Goal: Use online tool/utility: Utilize a website feature to perform a specific function

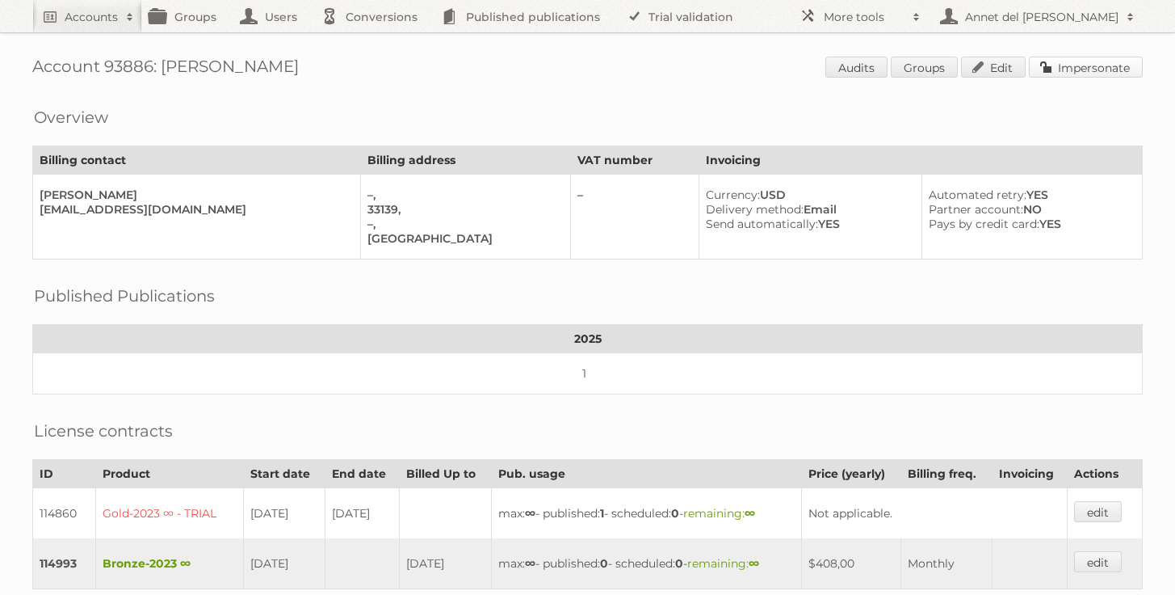
click at [1054, 69] on link "Impersonate" at bounding box center [1086, 67] width 114 height 21
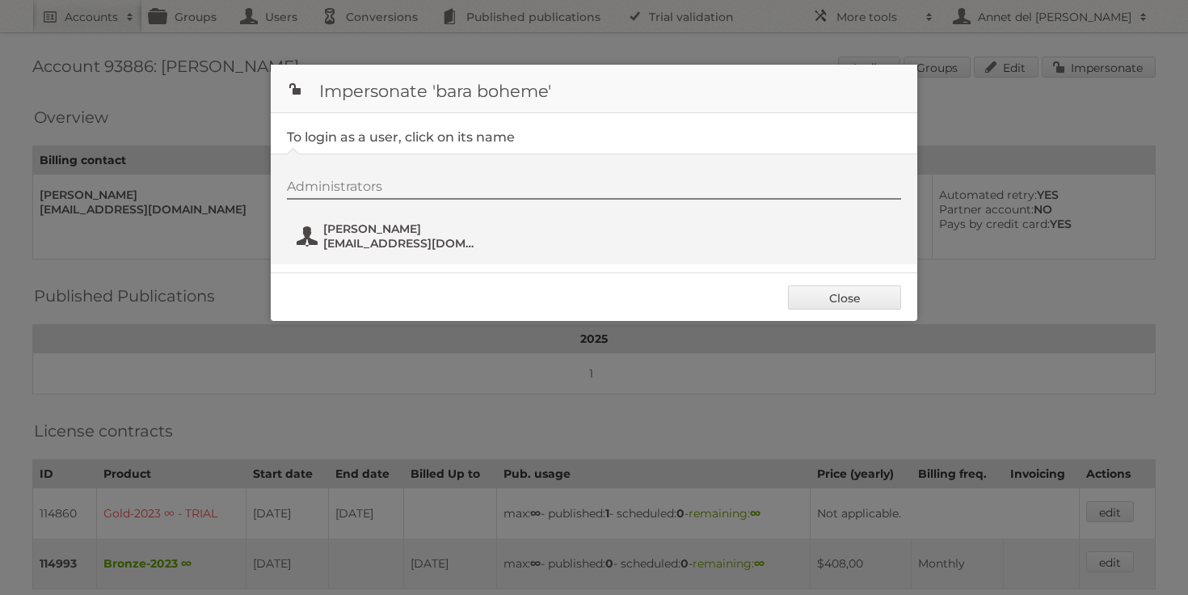
click at [407, 229] on span "Kenna Summerlin" at bounding box center [401, 228] width 157 height 15
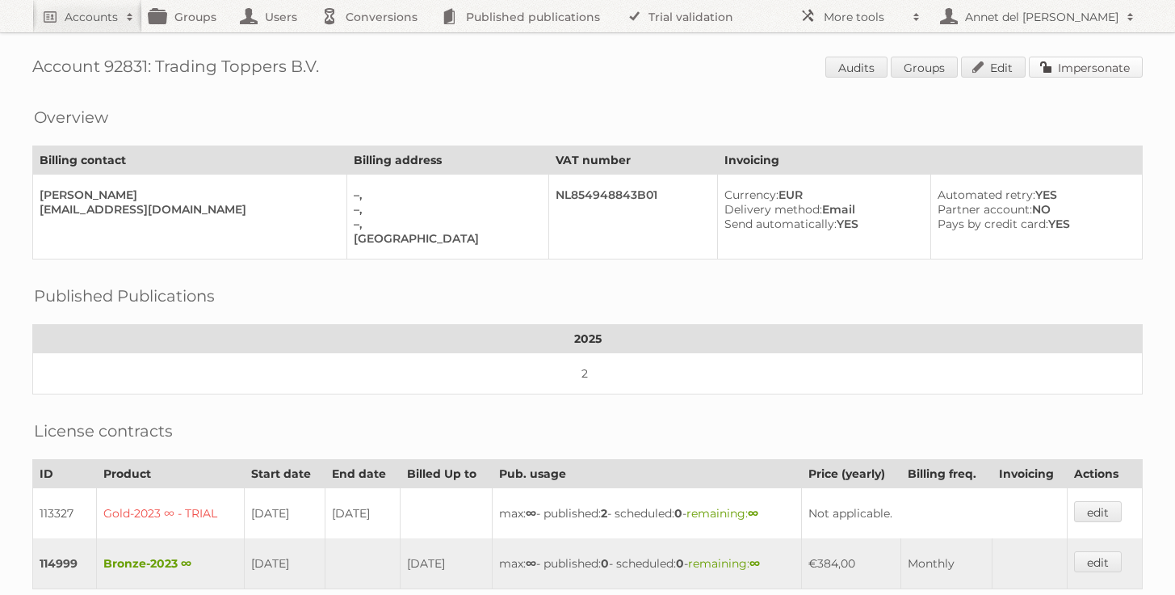
click at [1083, 73] on link "Impersonate" at bounding box center [1086, 67] width 114 height 21
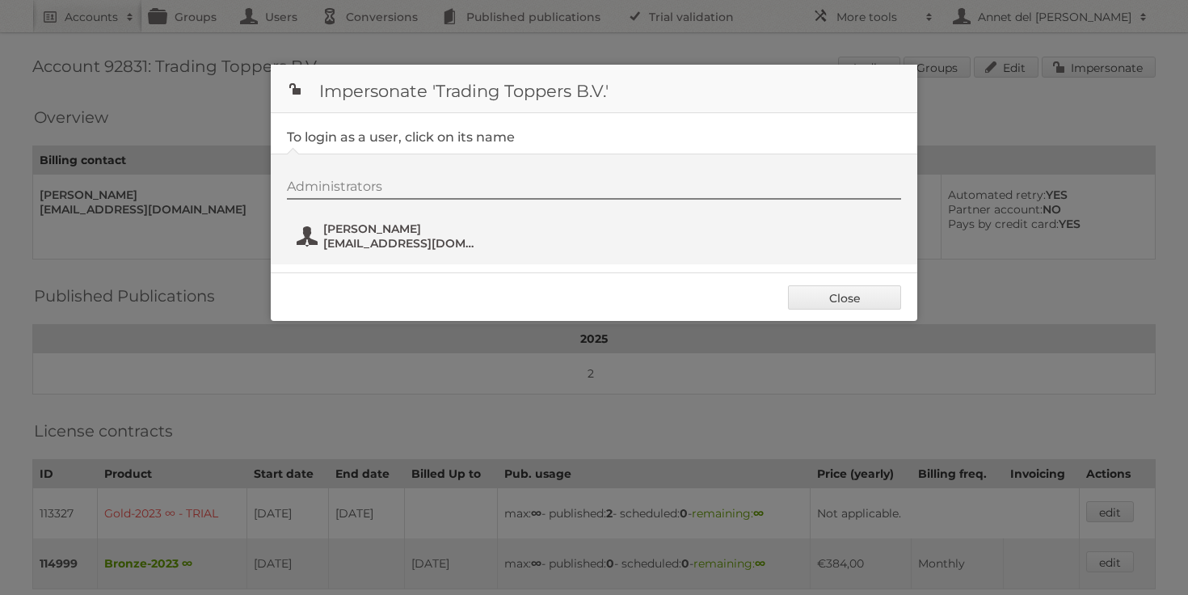
click at [385, 240] on span "[EMAIL_ADDRESS][DOMAIN_NAME]" at bounding box center [401, 243] width 157 height 15
